Goal: Task Accomplishment & Management: Use online tool/utility

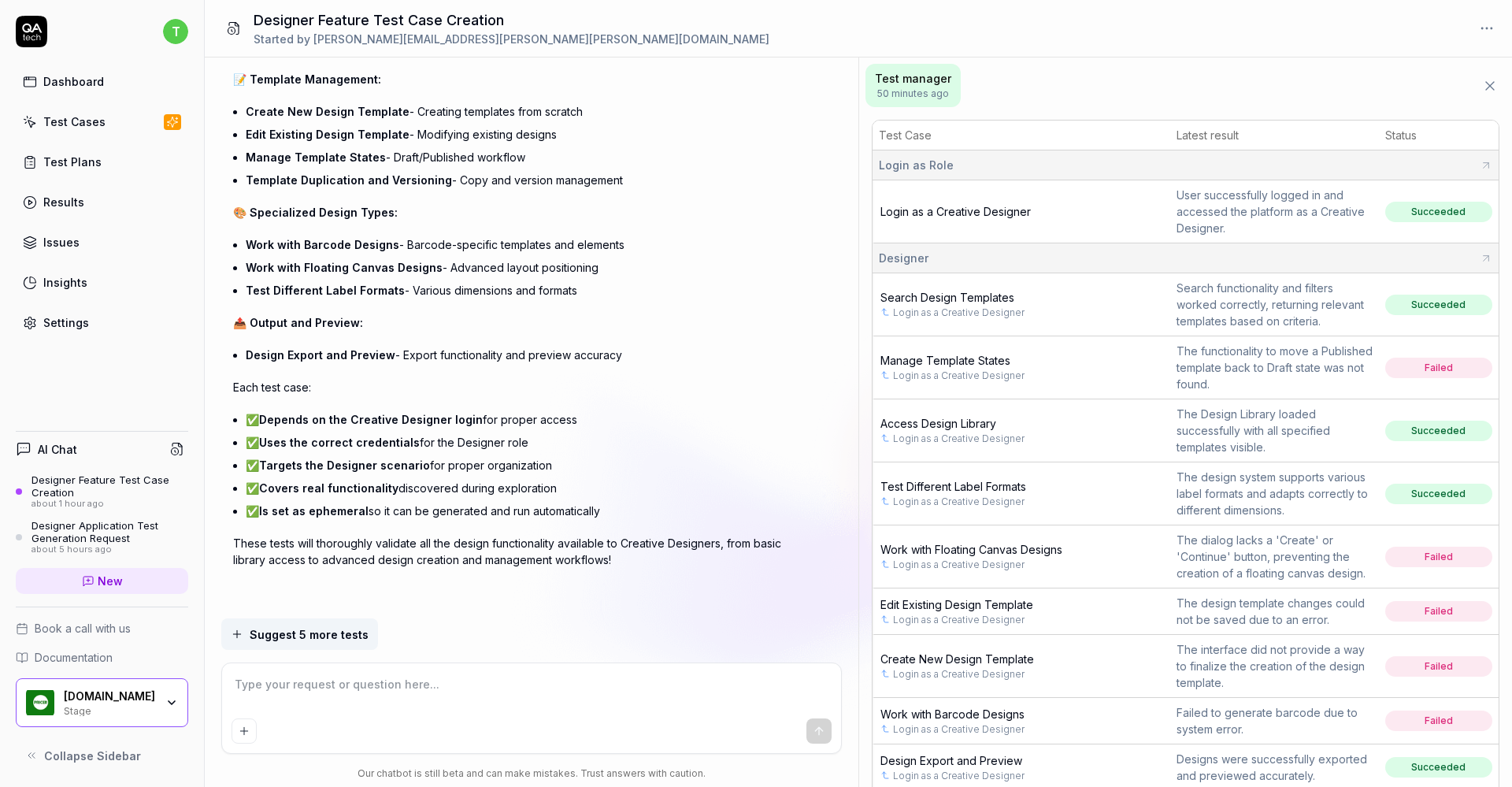
click at [81, 120] on div "Test Cases" at bounding box center [74, 122] width 62 height 16
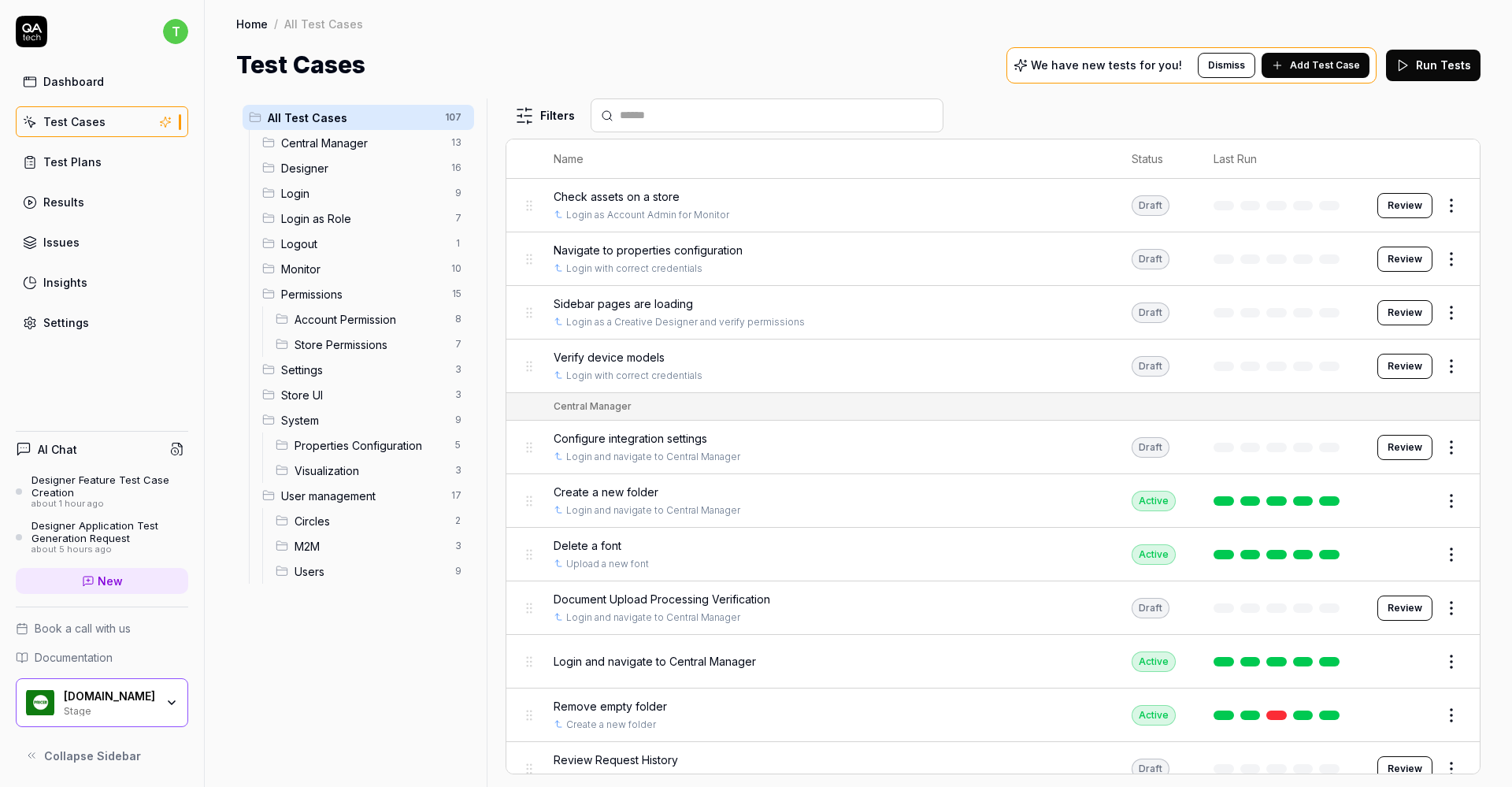
click at [304, 167] on span "Designer" at bounding box center [361, 168] width 160 height 16
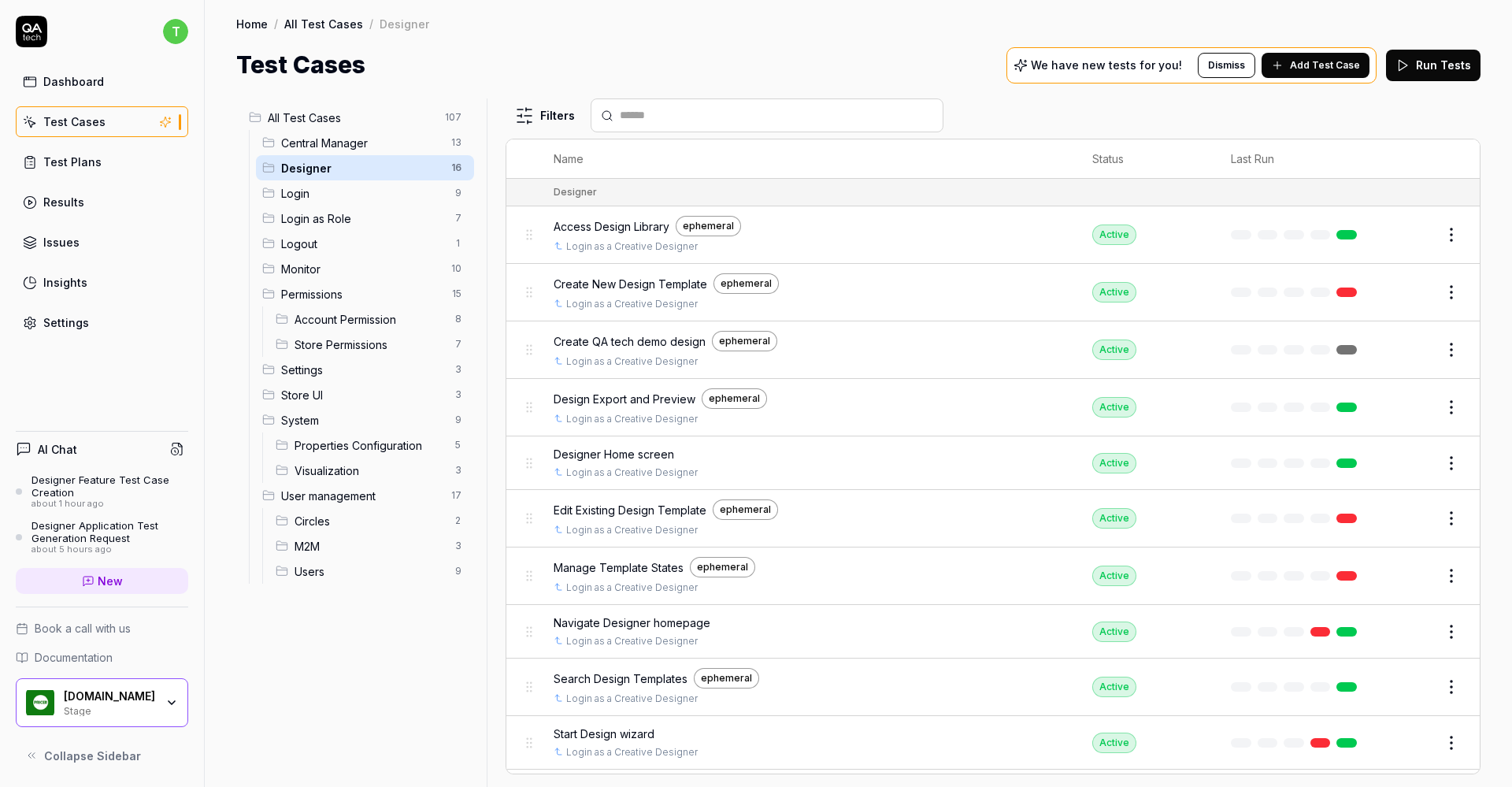
click at [1401, 285] on button "Edit" at bounding box center [1413, 292] width 38 height 25
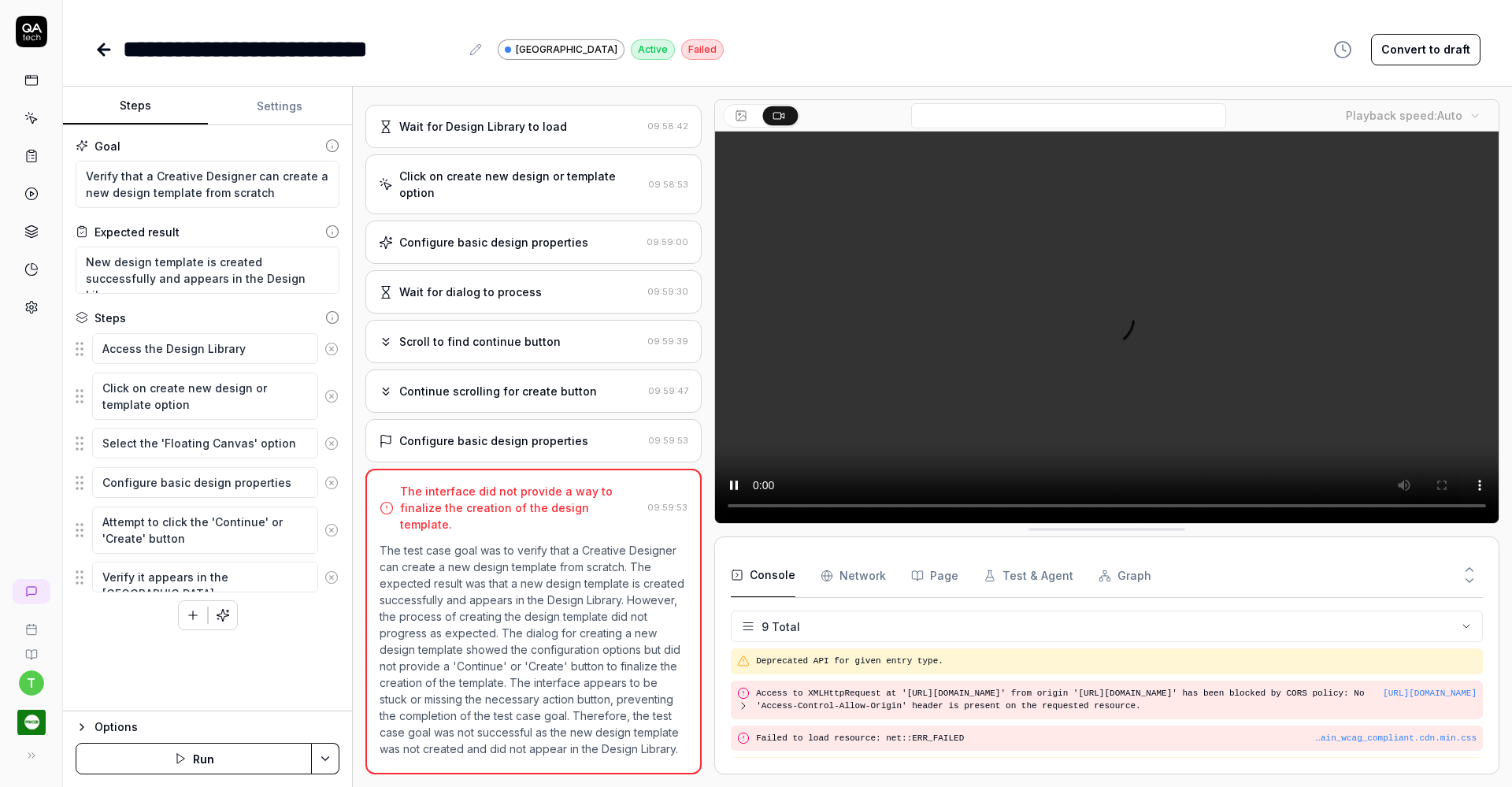
scroll to position [184, 0]
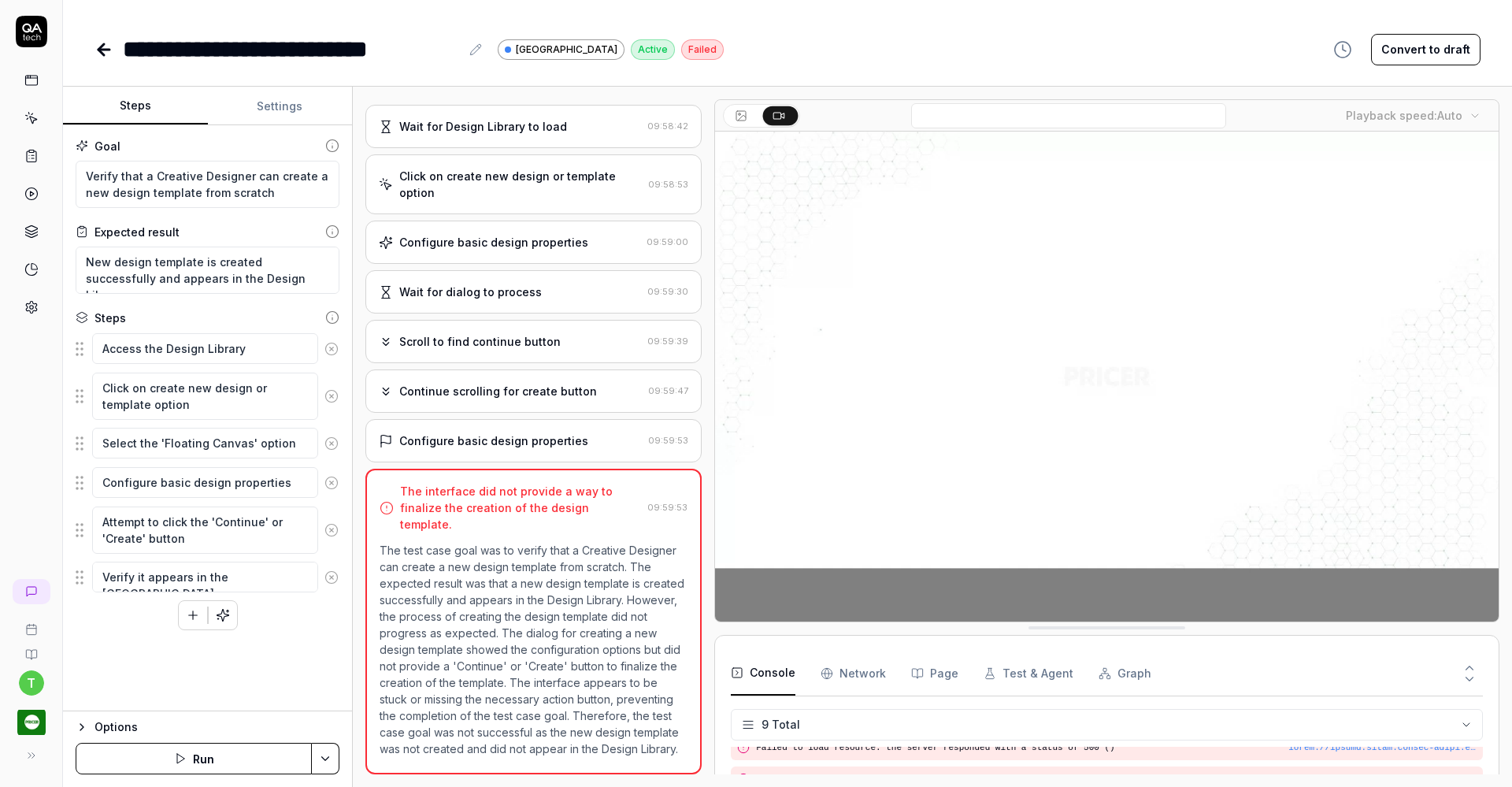
type textarea "*"
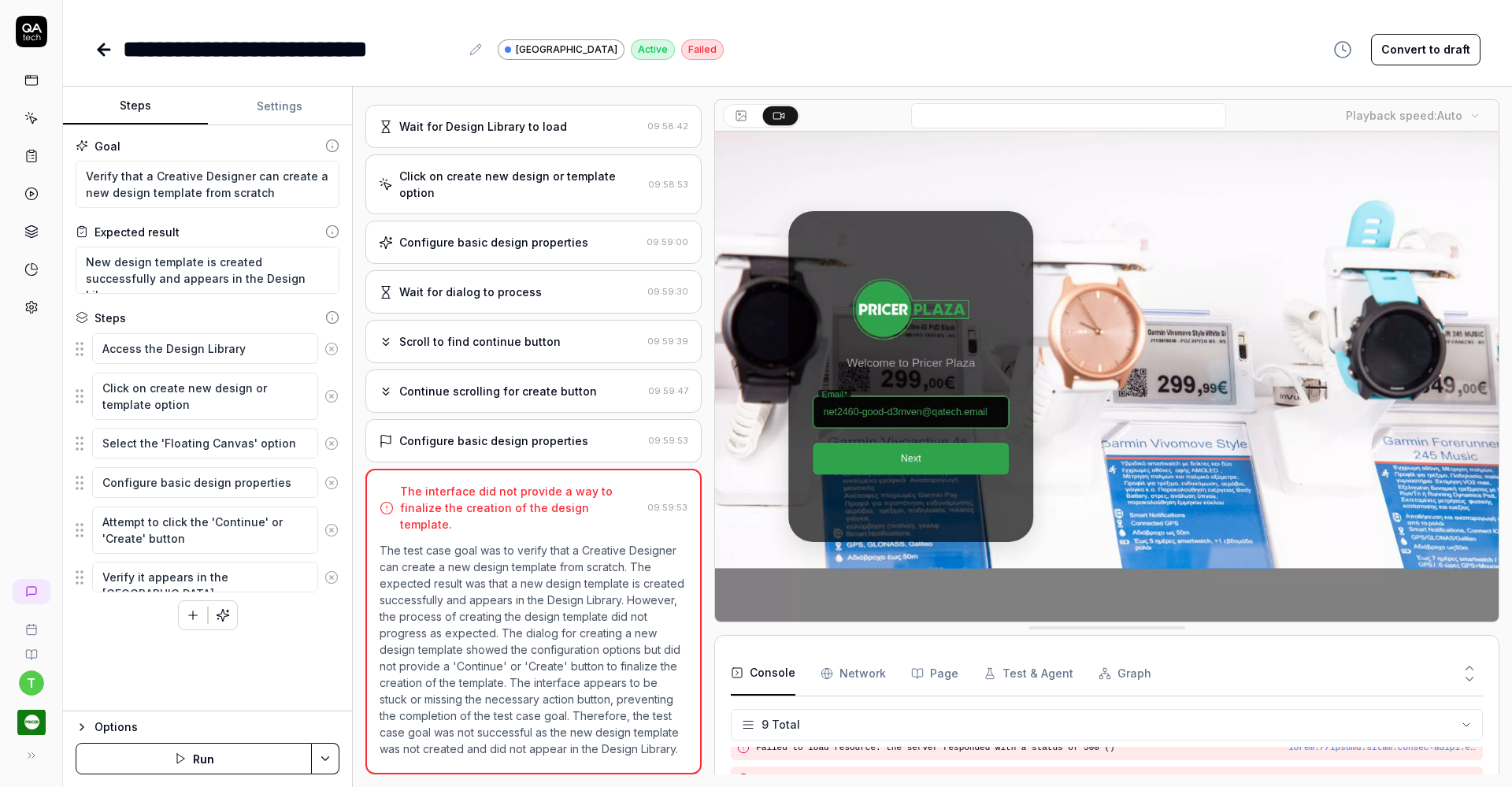
click at [110, 50] on icon at bounding box center [104, 49] width 19 height 19
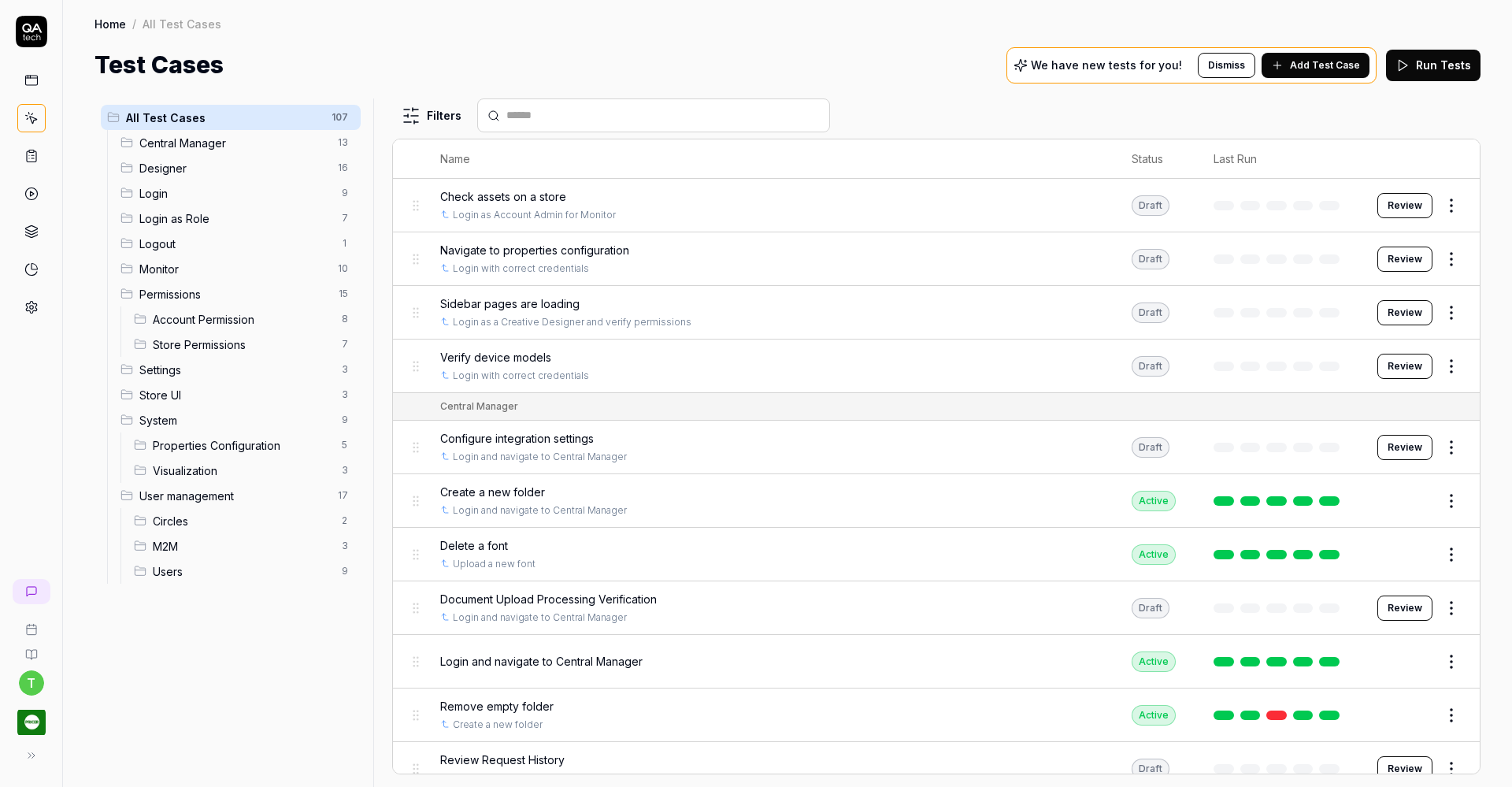
click at [219, 165] on span "Designer" at bounding box center [233, 168] width 189 height 16
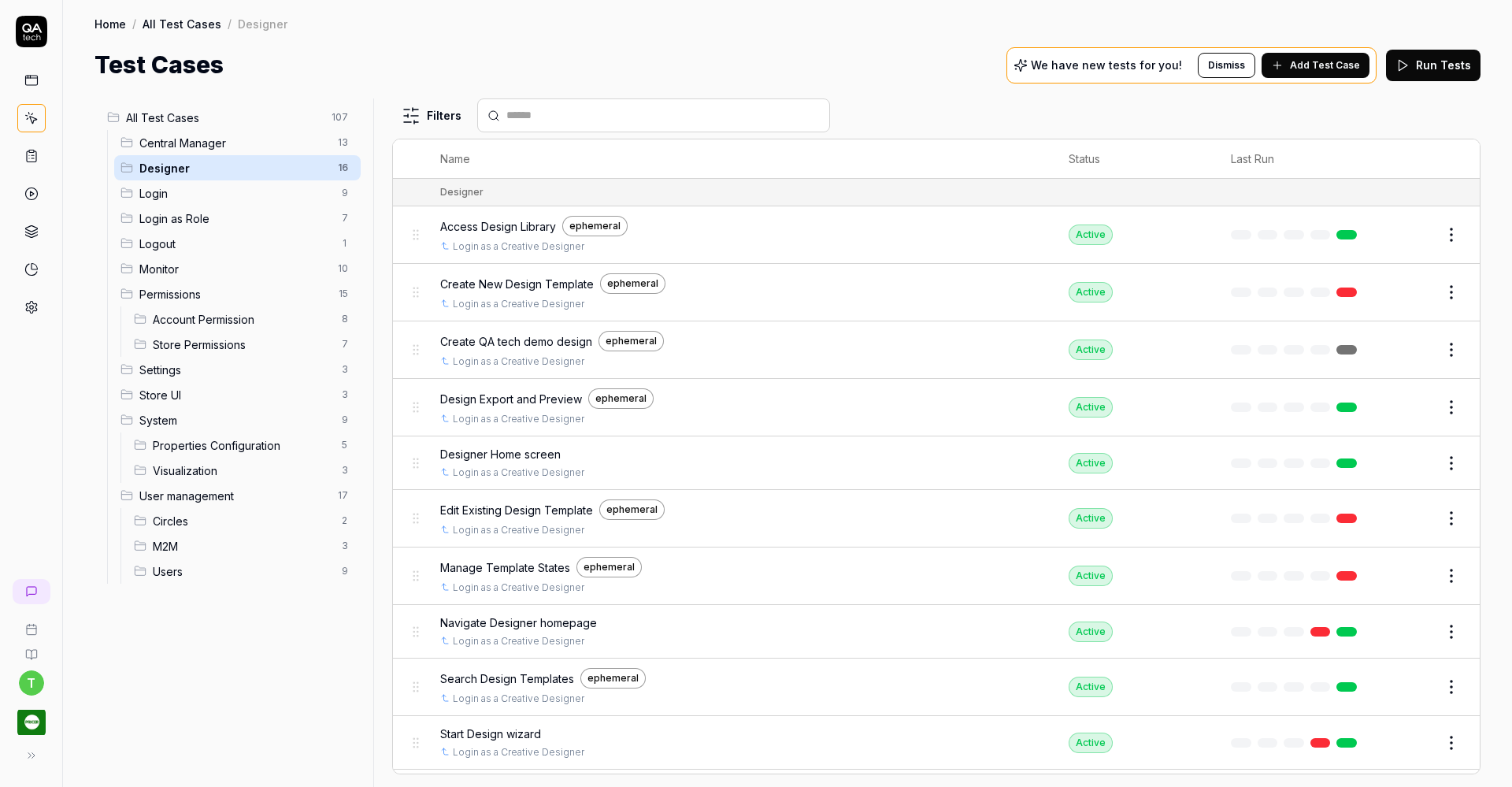
click at [1433, 290] on html "t Home / All Test Cases / Designer Home / All Test Cases / Designer Test Cases …" at bounding box center [756, 393] width 1512 height 787
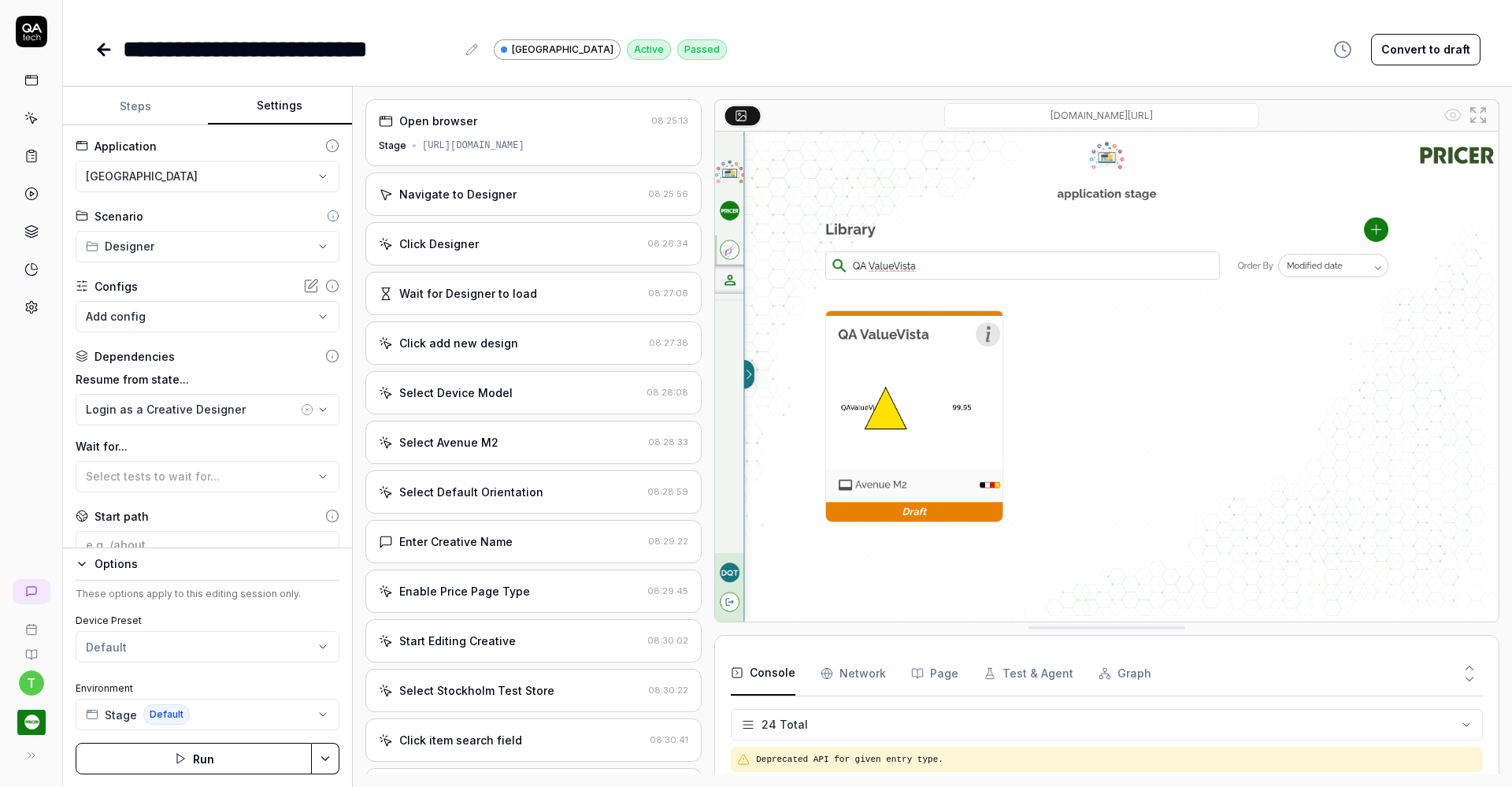
scroll to position [650, 0]
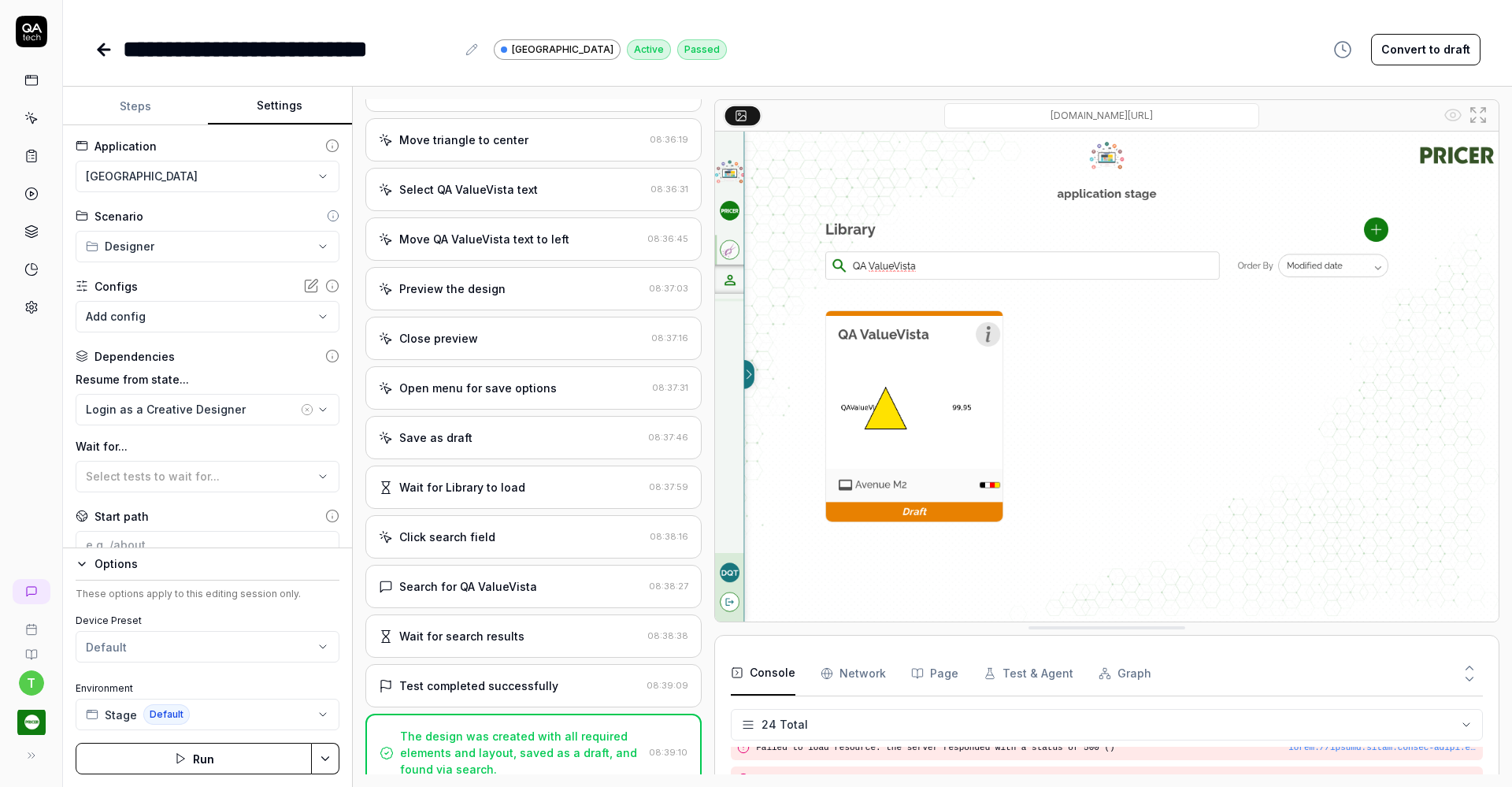
type textarea "*"
click at [123, 105] on button "Steps" at bounding box center [135, 106] width 145 height 38
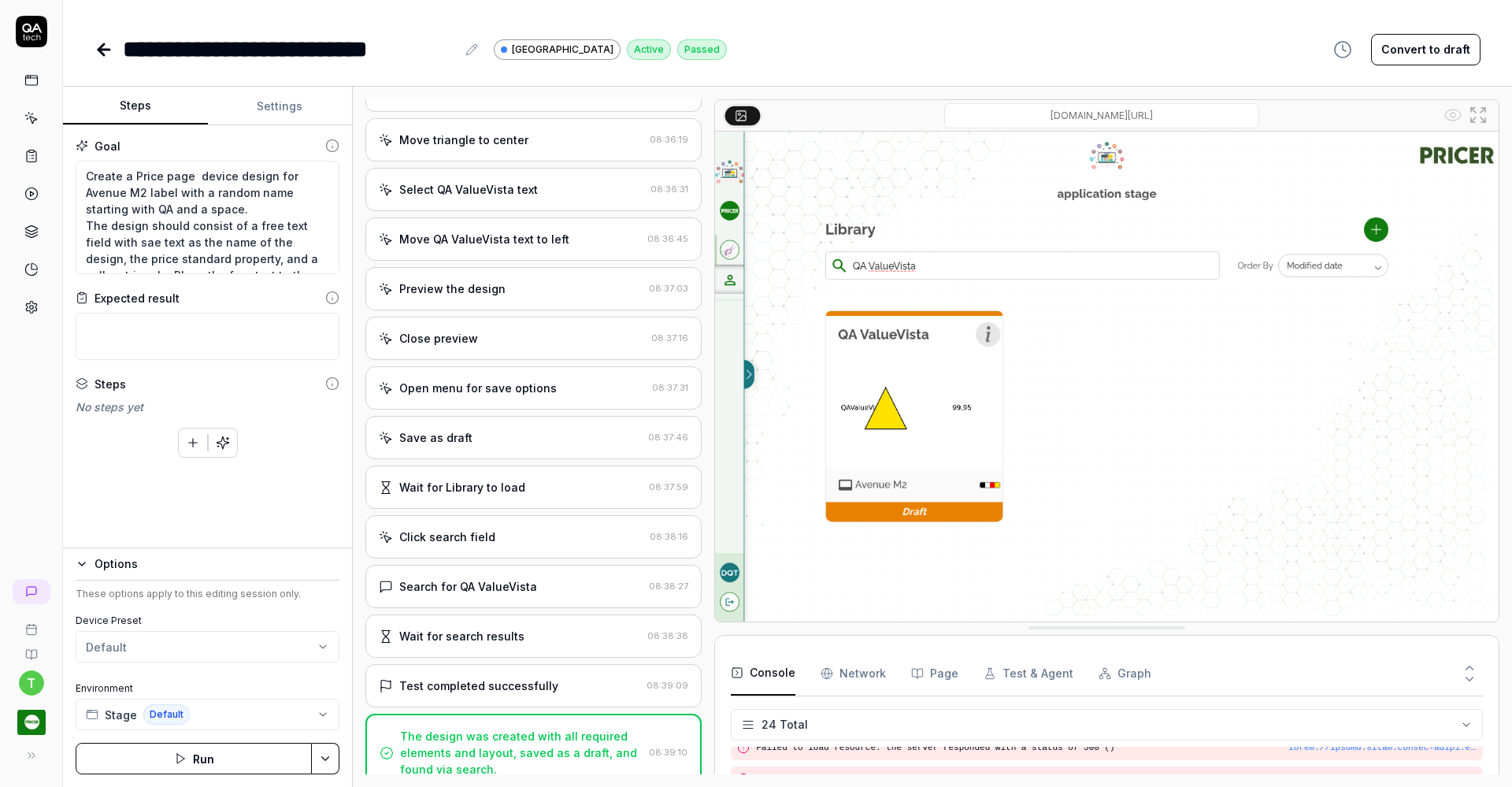
click at [105, 49] on icon at bounding box center [104, 49] width 11 height 0
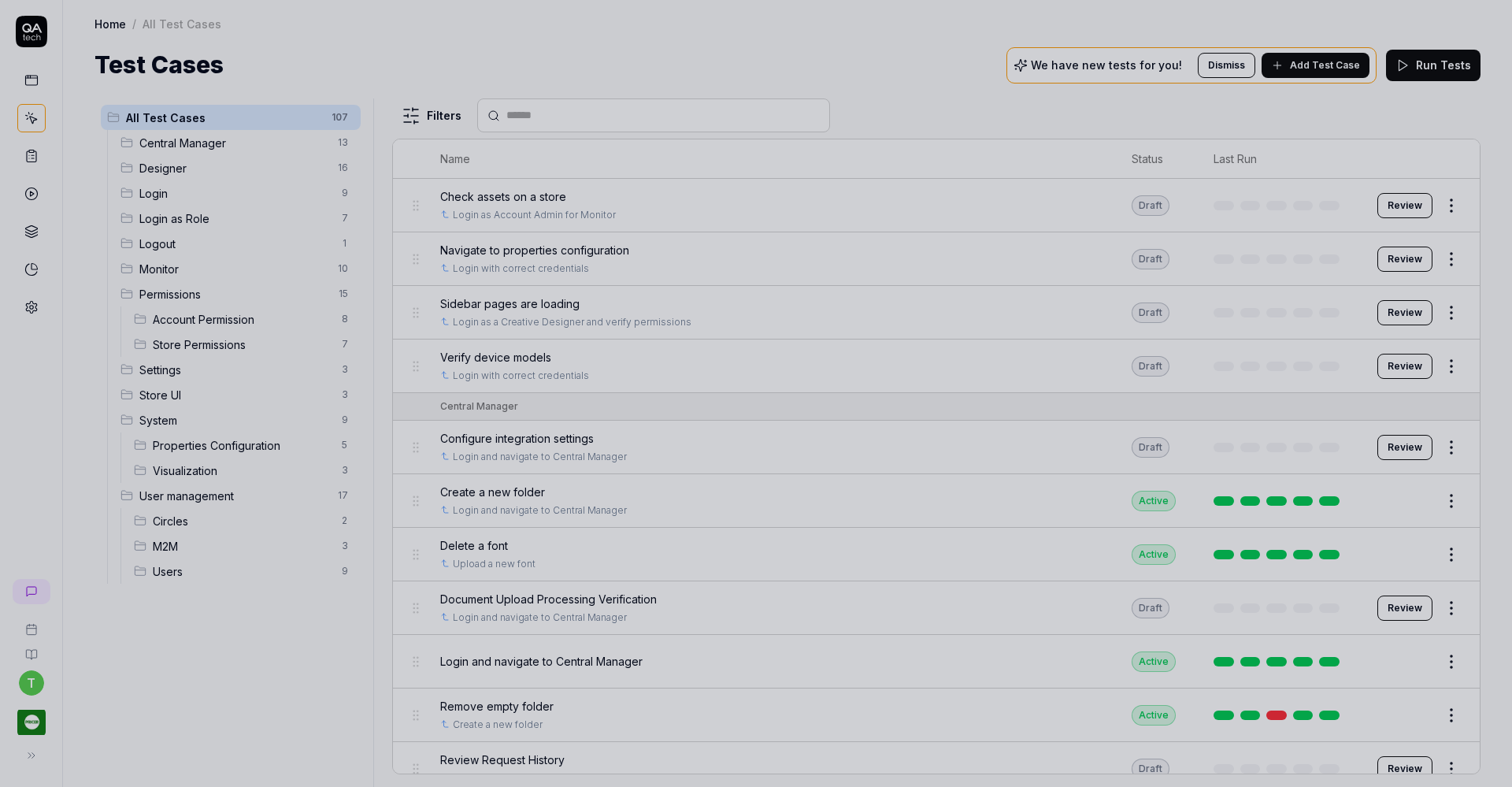
click at [164, 162] on div at bounding box center [756, 393] width 1512 height 787
click at [165, 165] on div at bounding box center [756, 393] width 1512 height 787
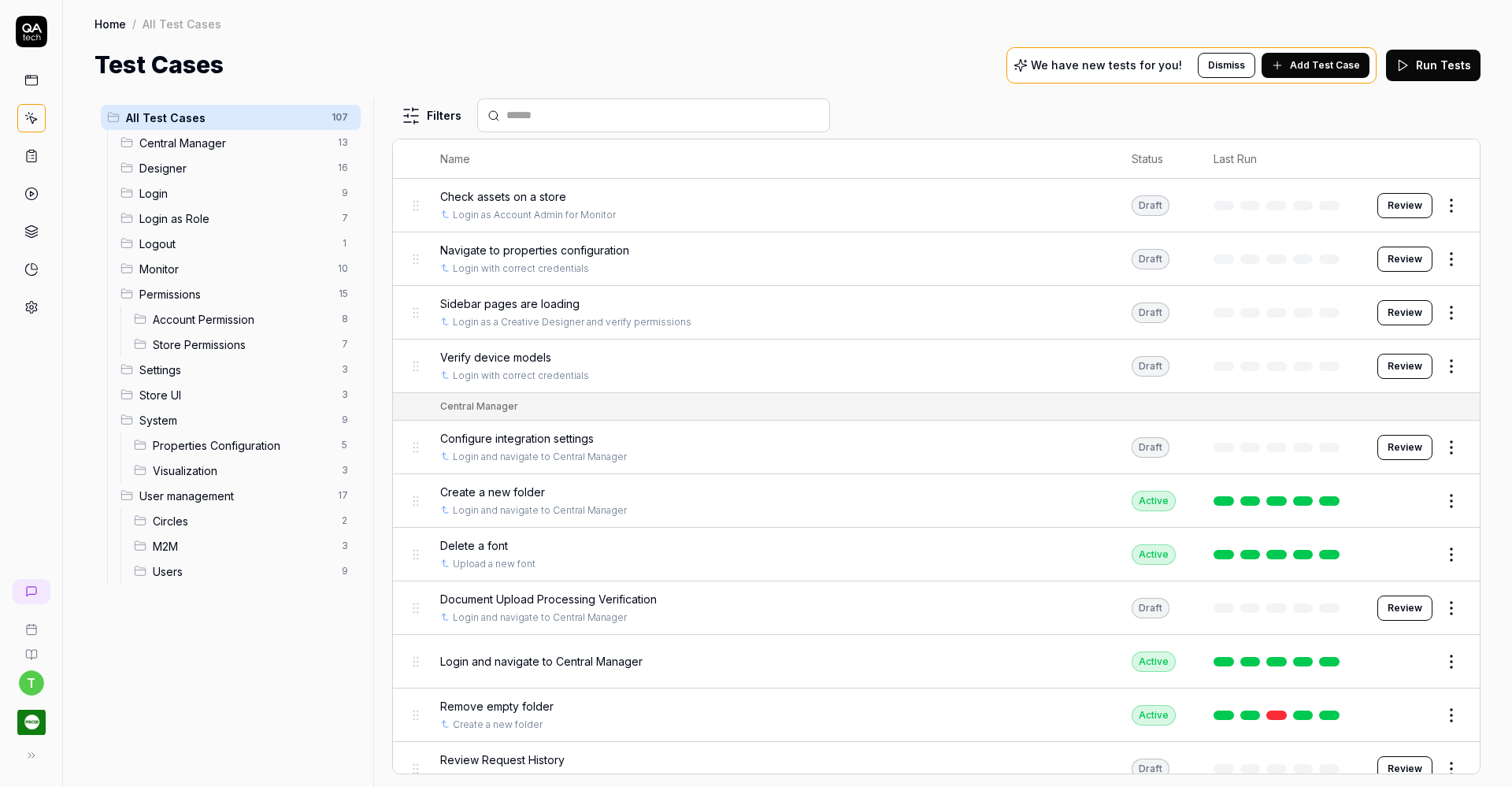
click at [152, 166] on span "Designer" at bounding box center [233, 168] width 189 height 16
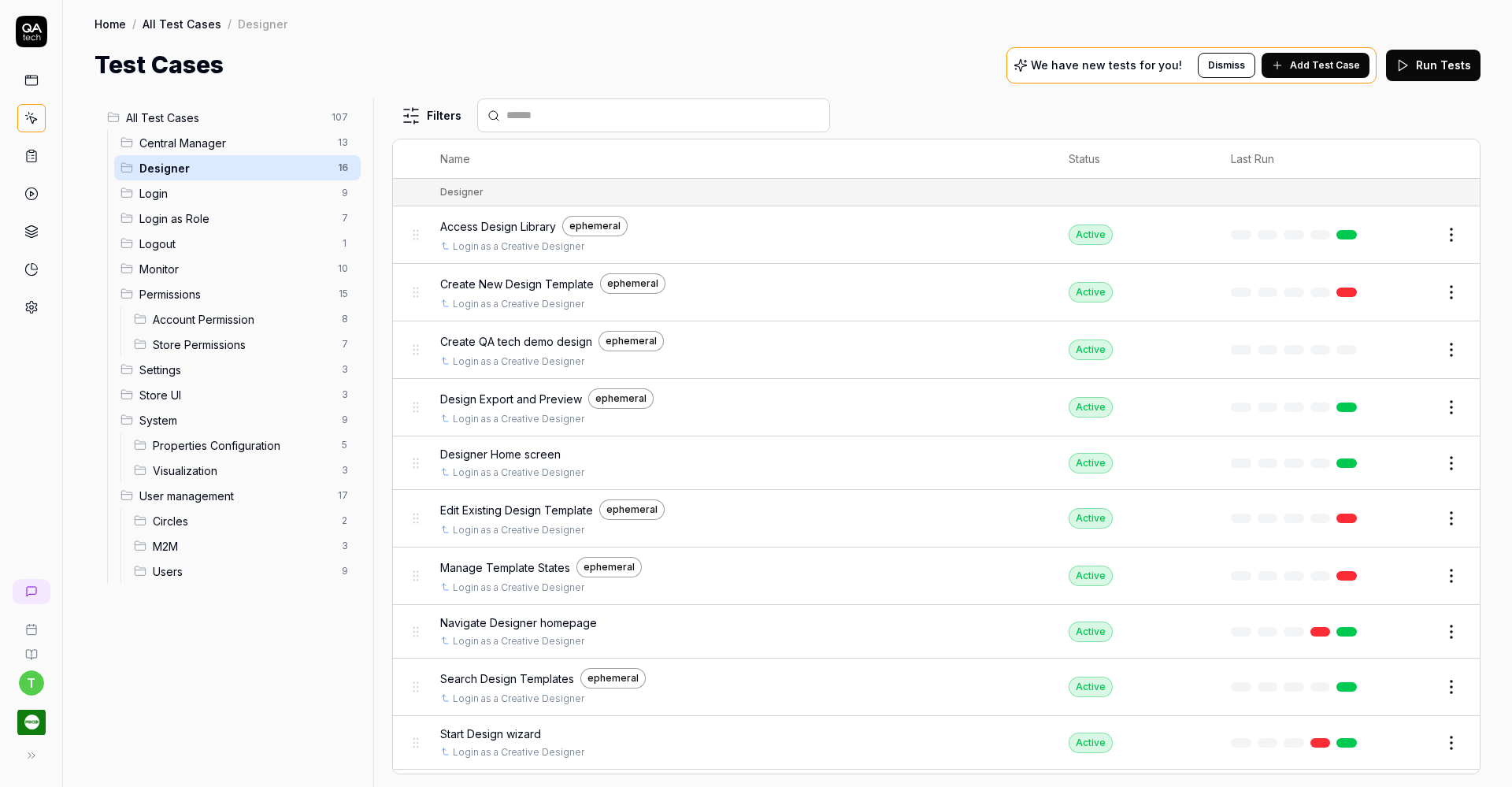
click at [1403, 344] on button "Edit" at bounding box center [1413, 349] width 38 height 25
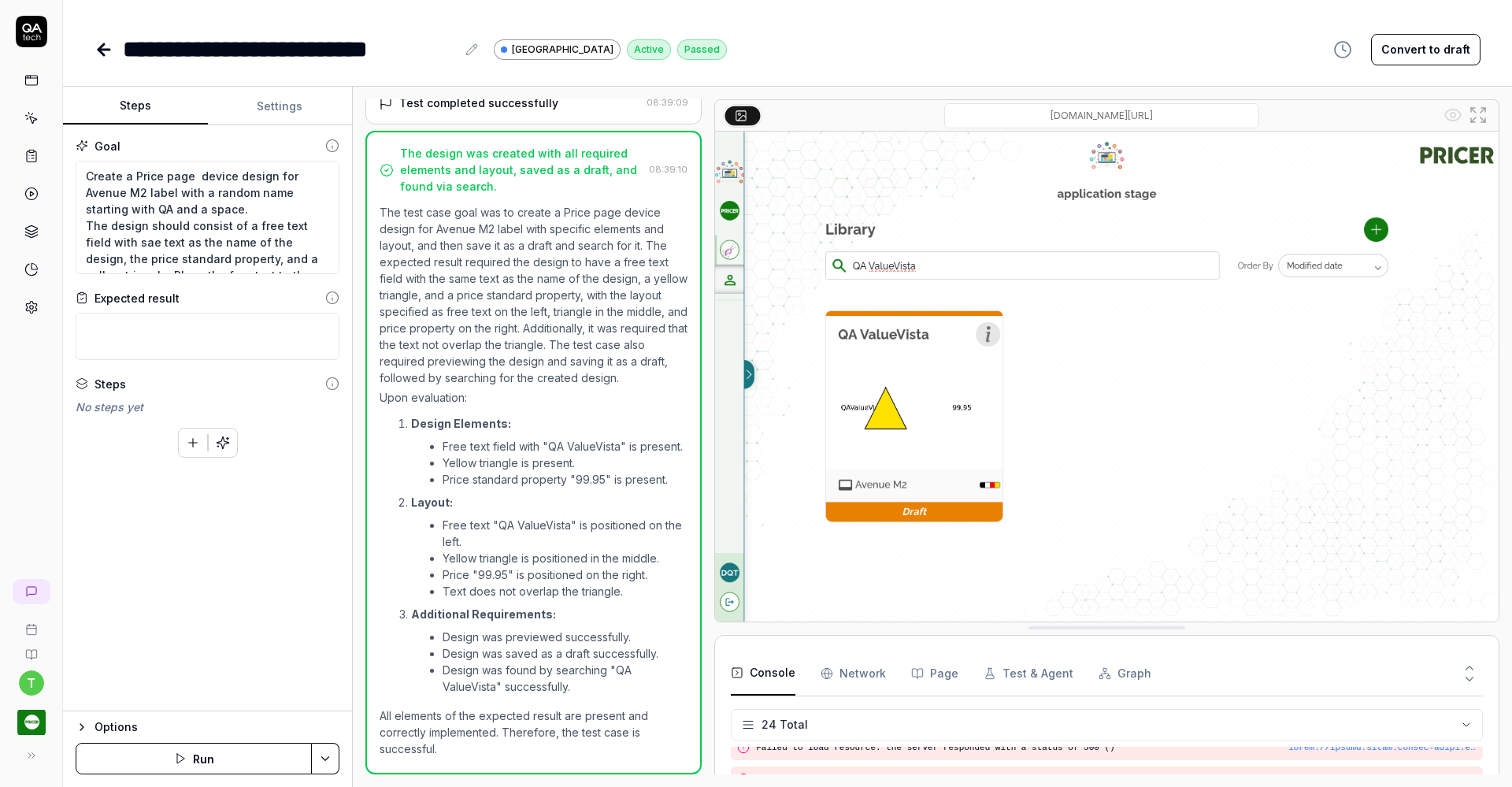
scroll to position [2556, 0]
click at [108, 47] on icon at bounding box center [104, 49] width 19 height 19
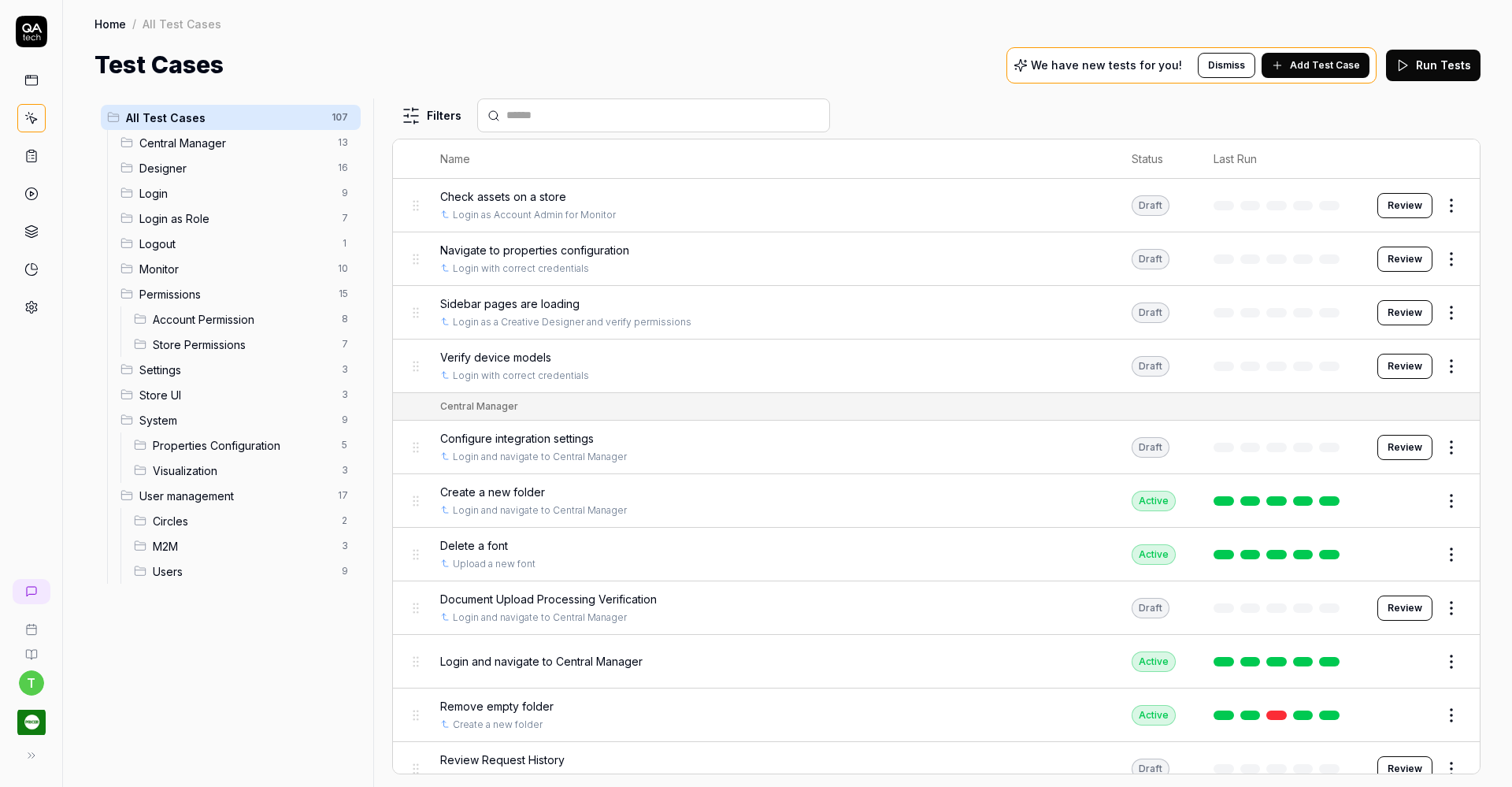
click at [220, 161] on span "Designer" at bounding box center [233, 168] width 189 height 16
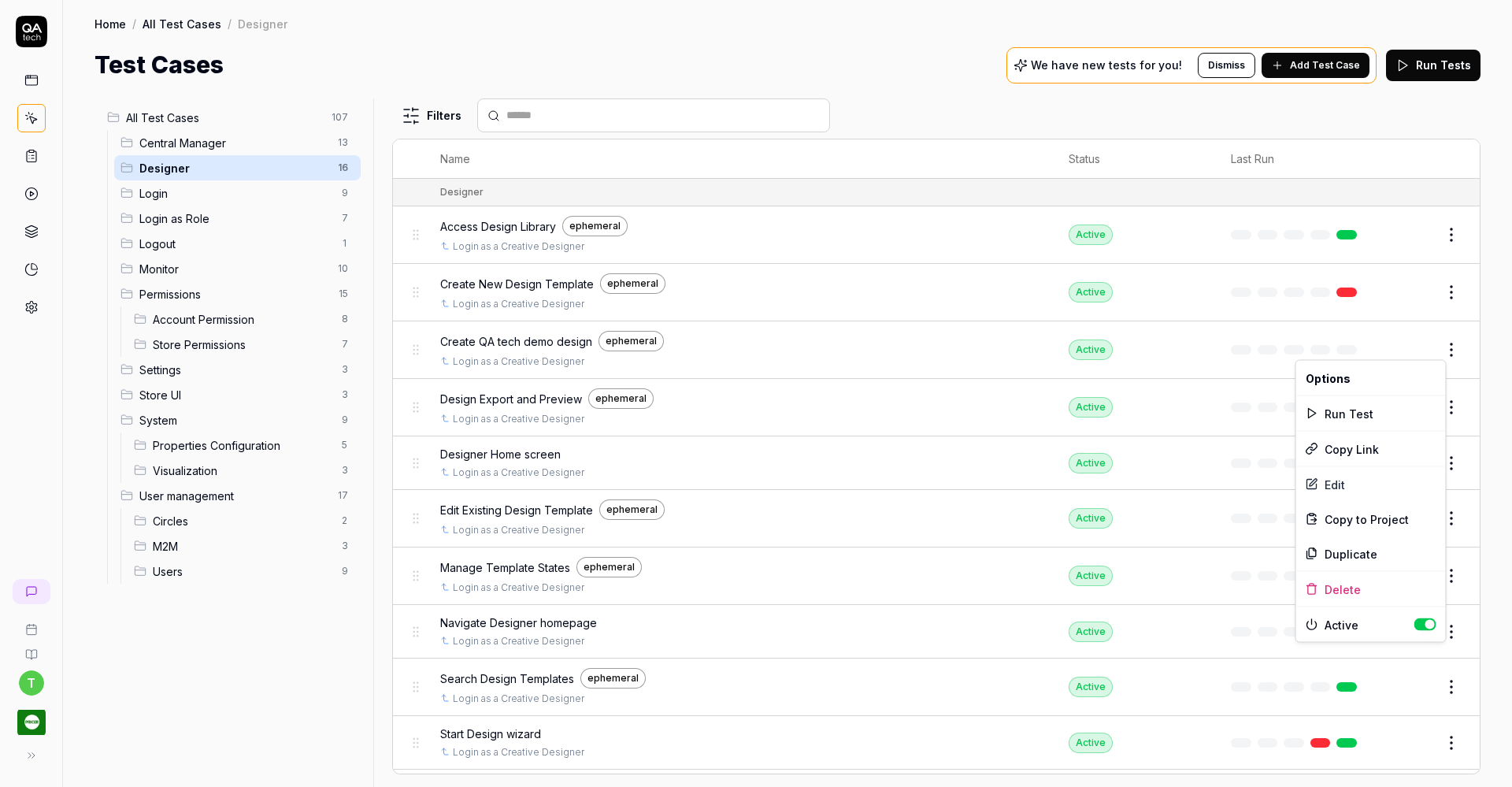
click at [1435, 346] on html "t Home / All Test Cases / Designer Home / All Test Cases / Designer Test Cases …" at bounding box center [756, 393] width 1512 height 787
click at [1371, 413] on div "Run Test" at bounding box center [1370, 413] width 150 height 35
click at [550, 503] on span "Edit Existing Design Template" at bounding box center [516, 510] width 153 height 16
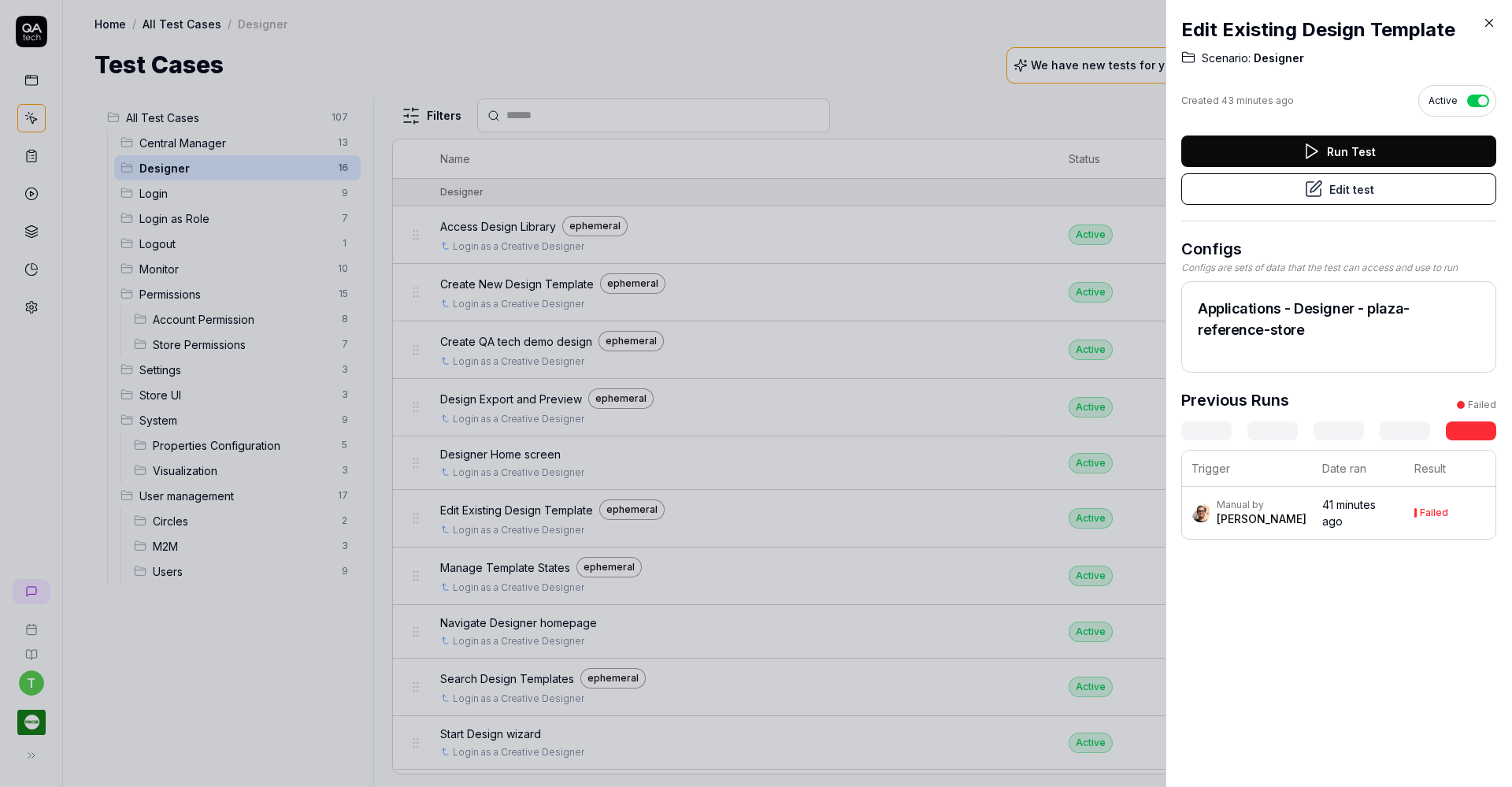
click at [1284, 186] on button "Edit test" at bounding box center [1338, 189] width 315 height 32
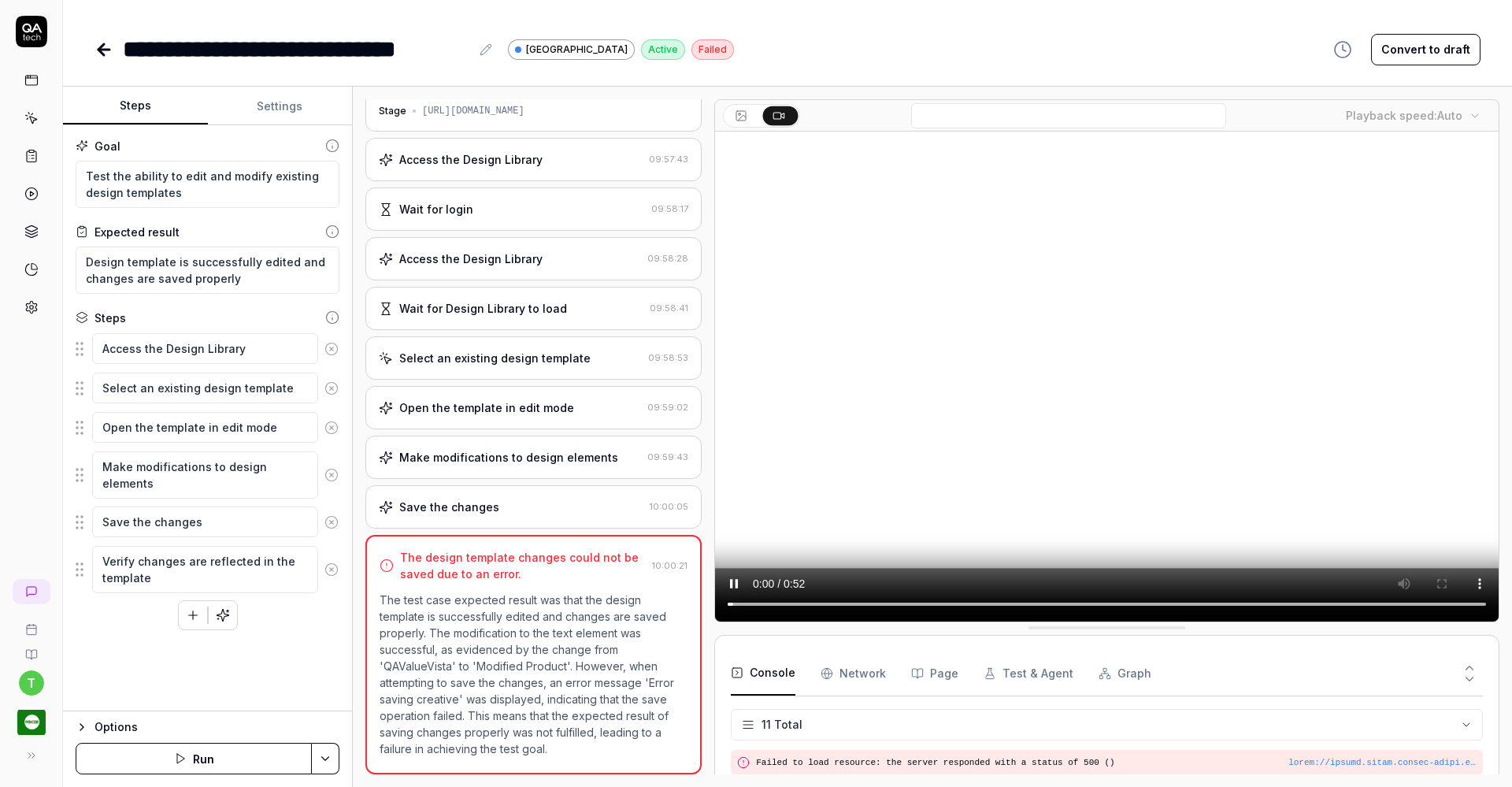
scroll to position [262, 0]
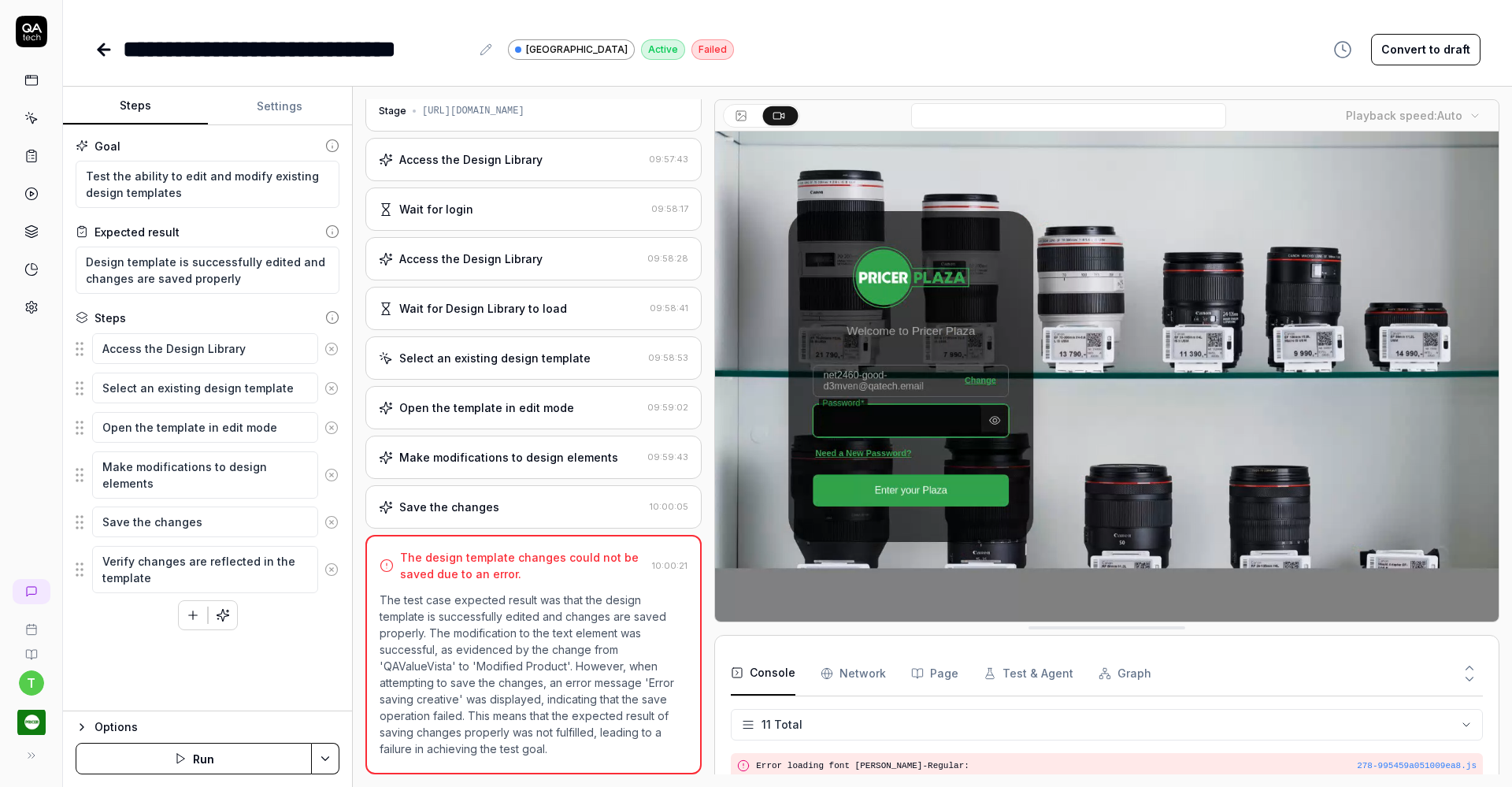
click at [101, 49] on icon at bounding box center [104, 49] width 11 height 0
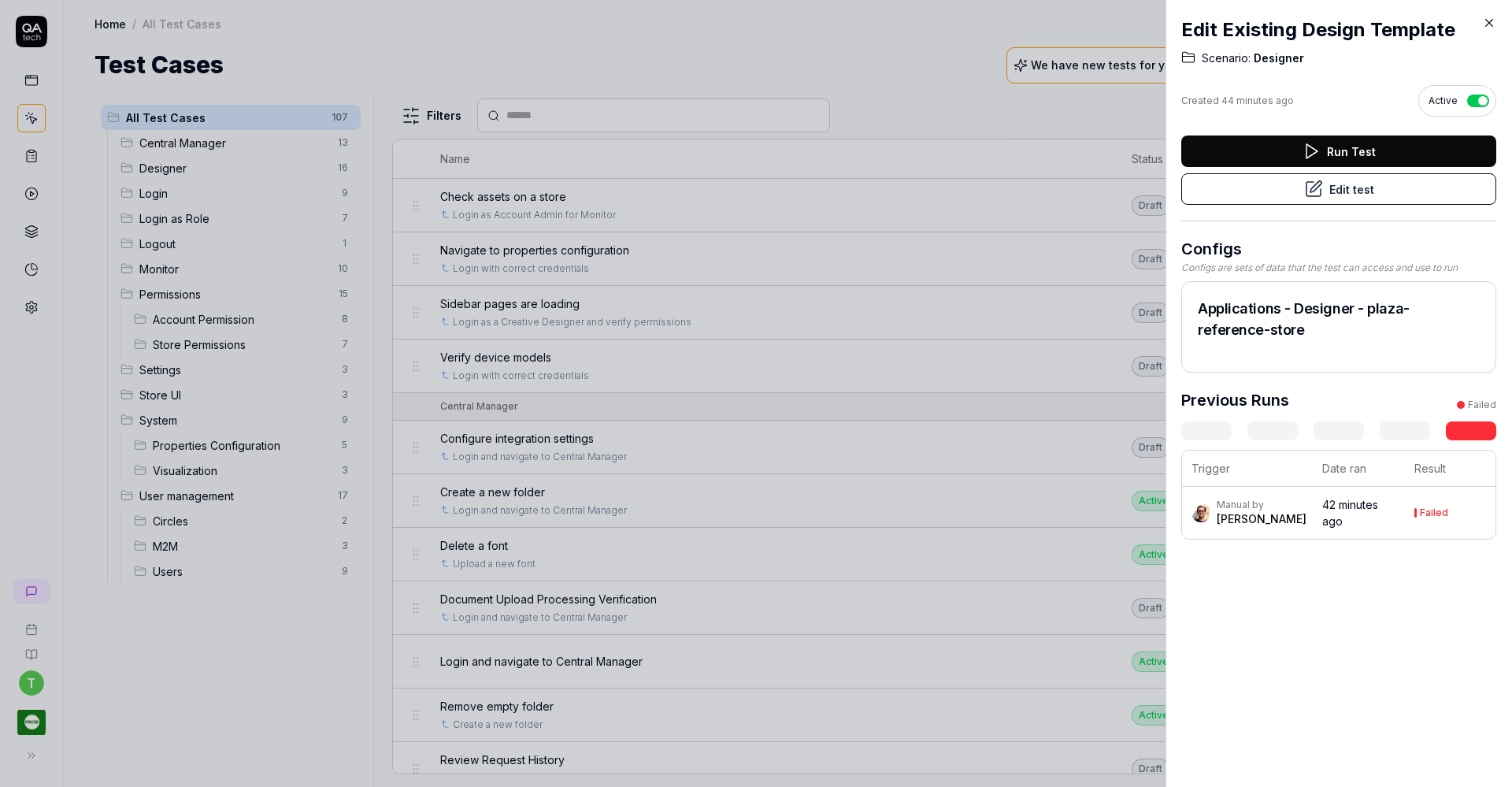
click at [174, 162] on div at bounding box center [756, 393] width 1512 height 787
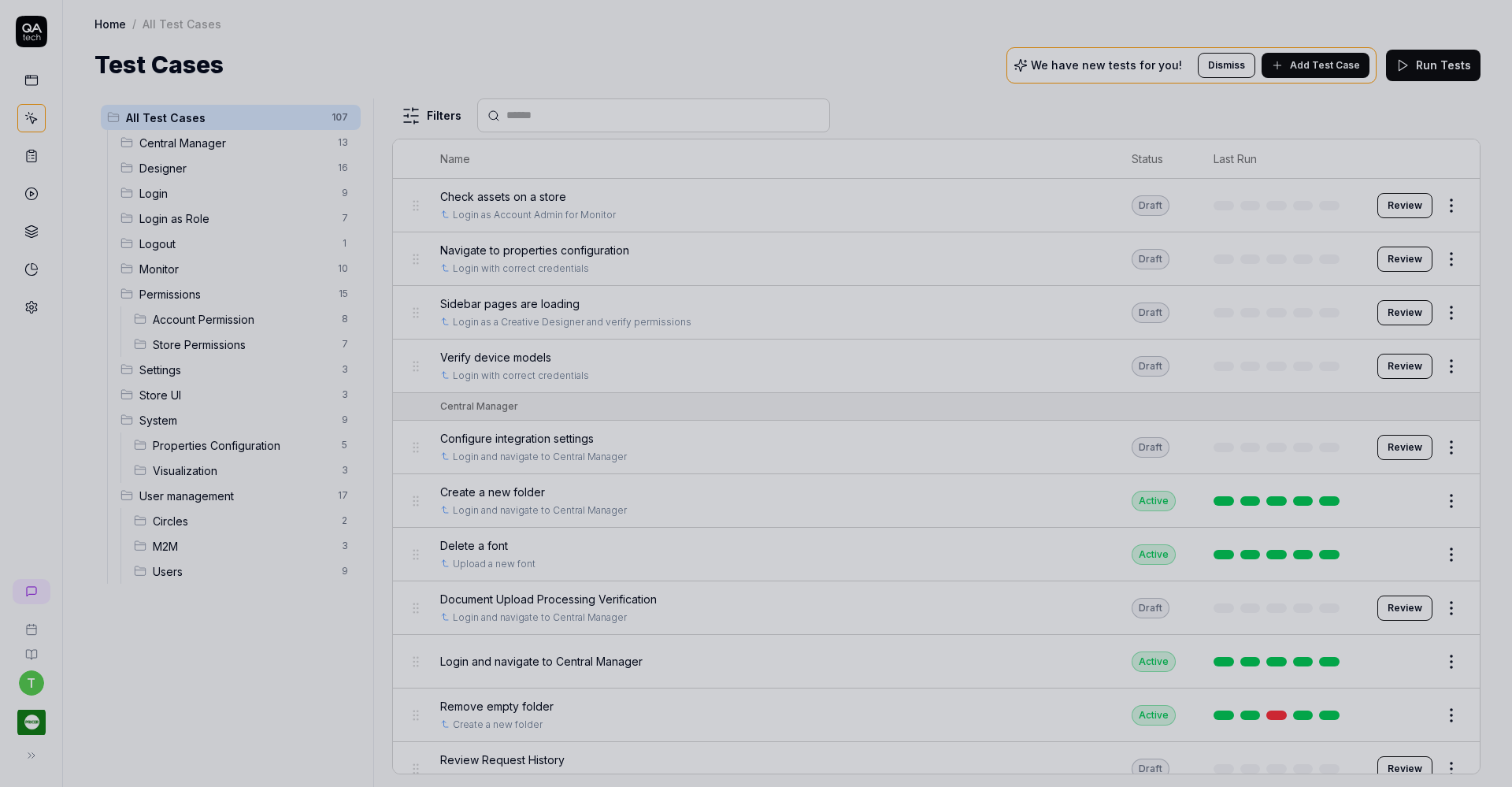
click at [174, 162] on div at bounding box center [756, 393] width 1512 height 787
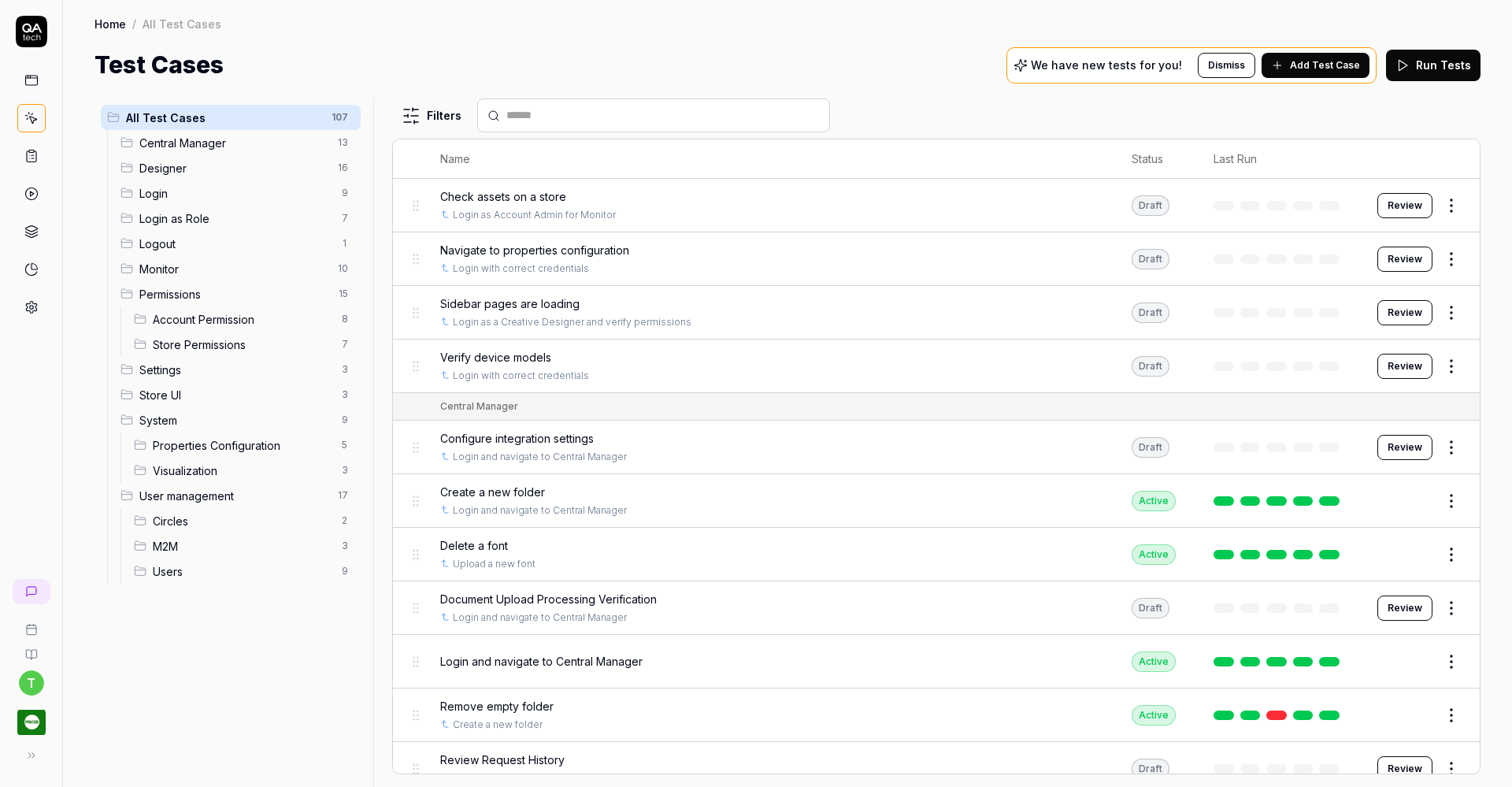
click at [177, 165] on span "Designer" at bounding box center [233, 168] width 189 height 16
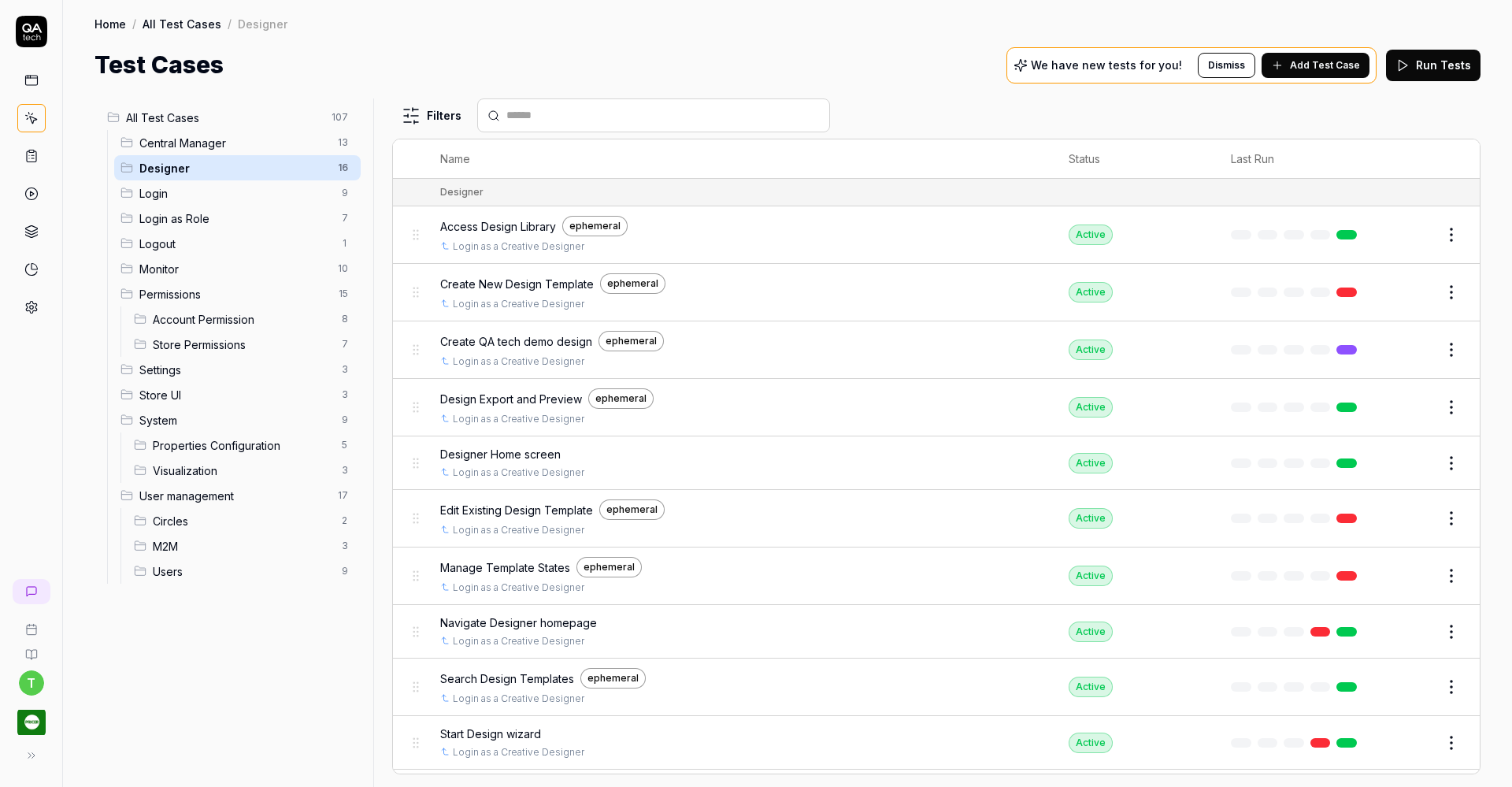
click at [1399, 570] on button "Edit" at bounding box center [1413, 575] width 38 height 25
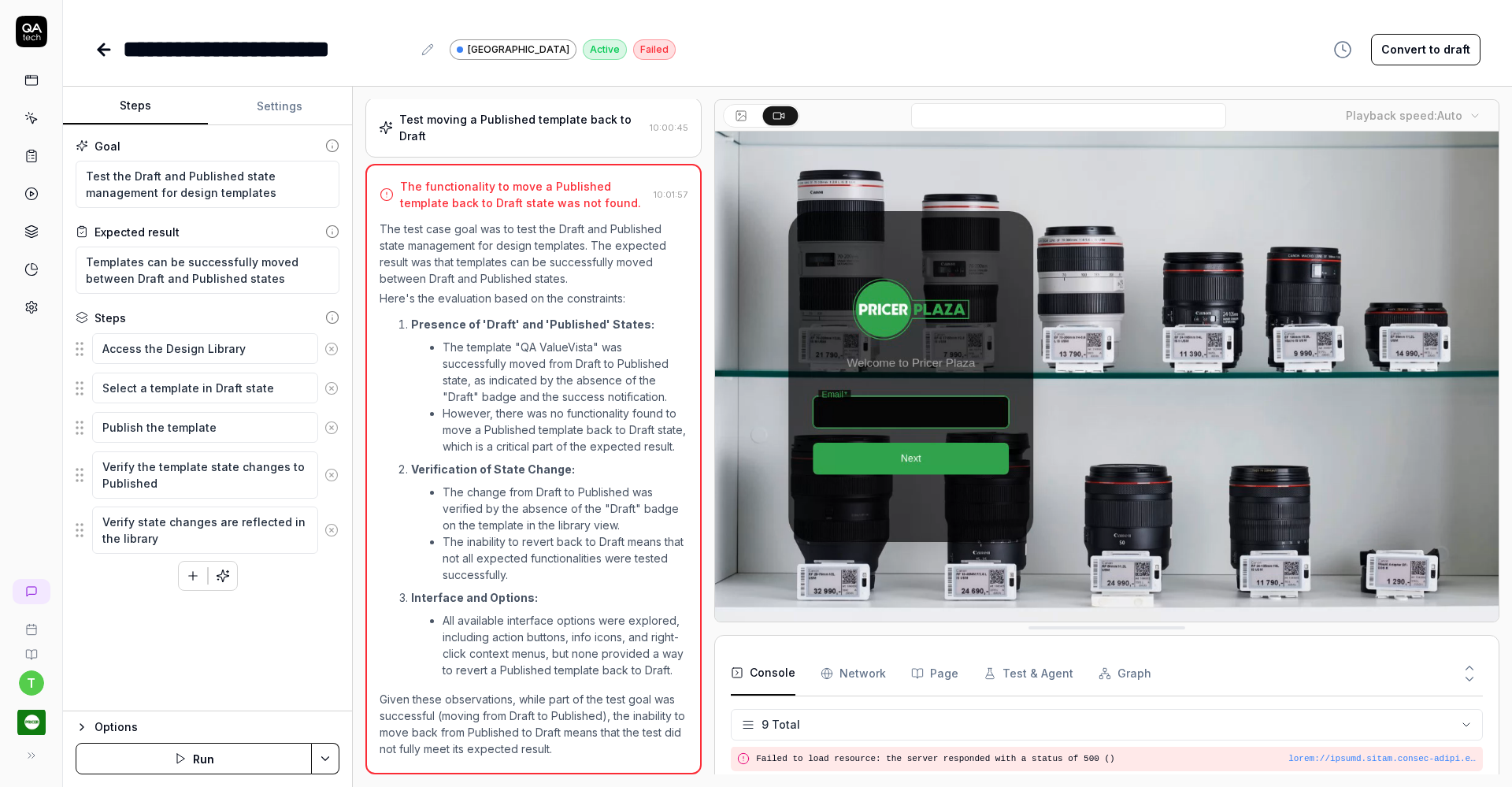
scroll to position [184, 0]
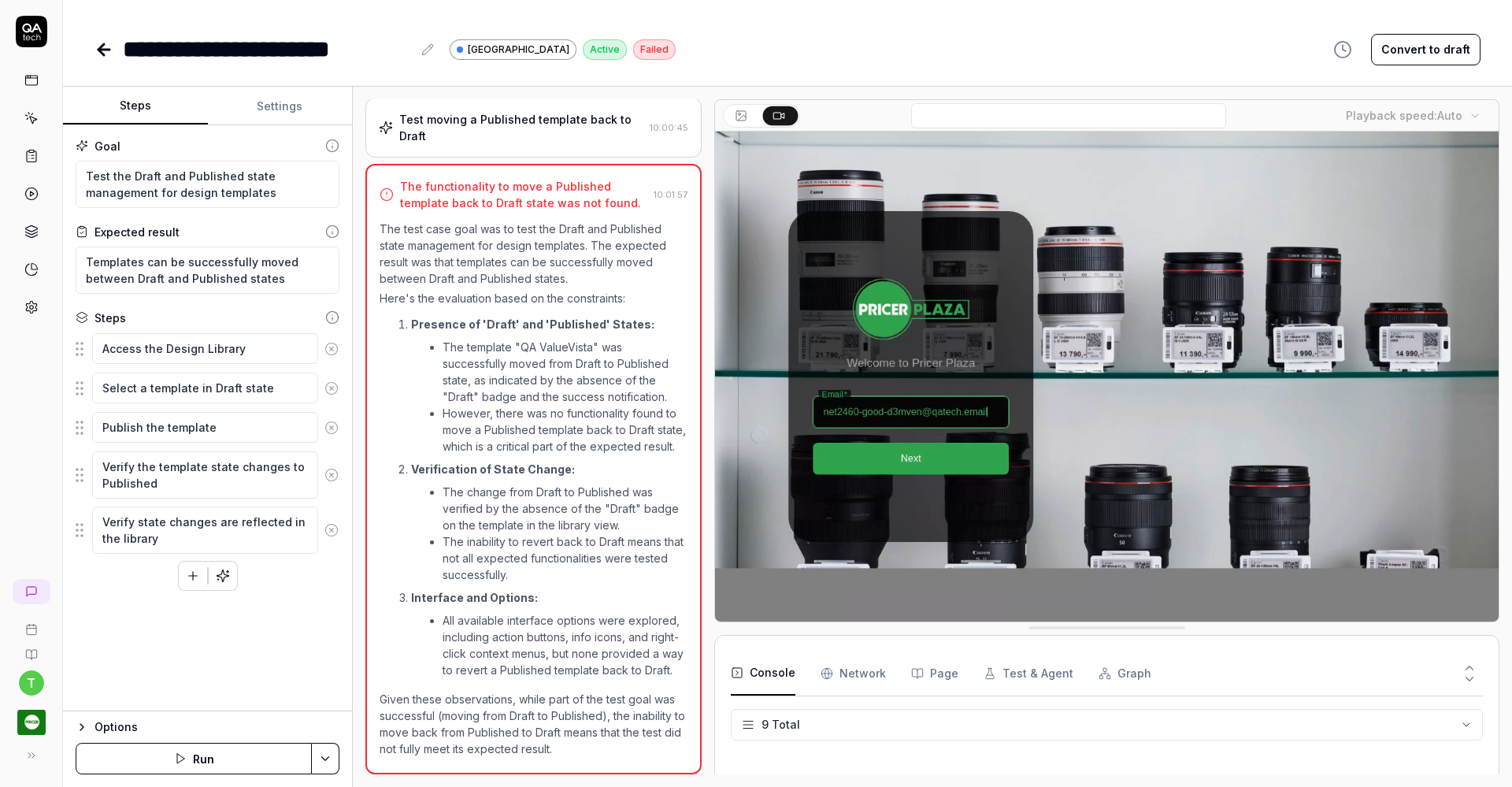
type textarea "*"
